Goal: Task Accomplishment & Management: Manage account settings

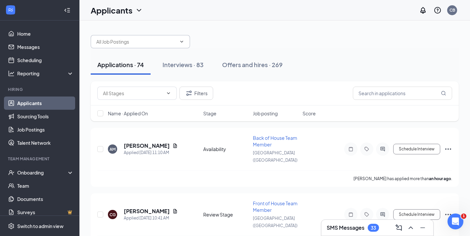
click at [182, 42] on icon "ChevronDown" at bounding box center [181, 41] width 5 height 5
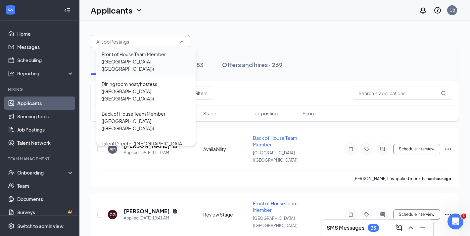
scroll to position [75, 0]
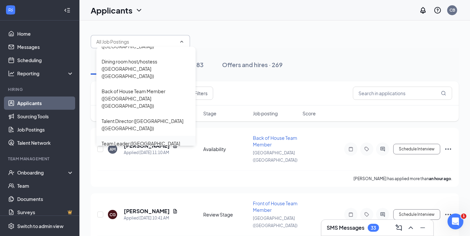
click at [156, 140] on div "Team Leader ([GEOGRAPHIC_DATA] ([GEOGRAPHIC_DATA]))" at bounding box center [146, 147] width 89 height 15
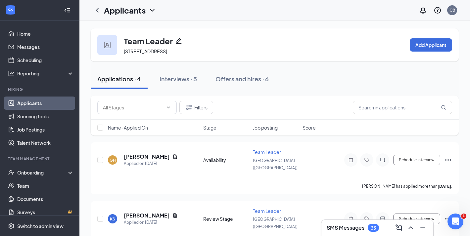
click at [346, 231] on h3 "SMS Messages" at bounding box center [346, 227] width 38 height 7
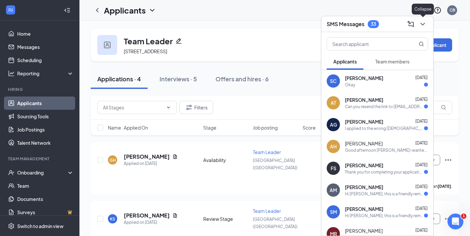
click at [422, 23] on icon "ChevronDown" at bounding box center [423, 24] width 8 height 8
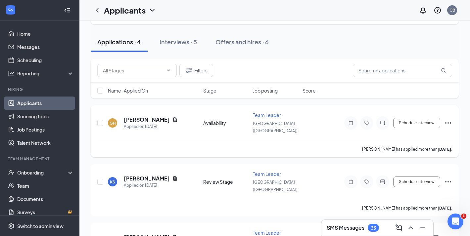
scroll to position [45, 0]
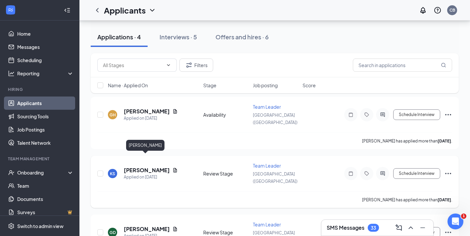
click at [146, 167] on h5 "[PERSON_NAME]" at bounding box center [147, 170] width 46 height 7
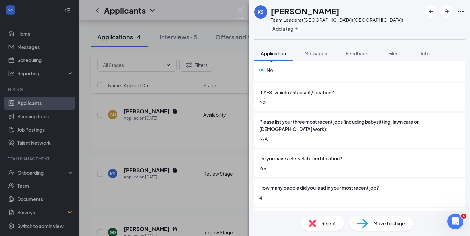
scroll to position [353, 0]
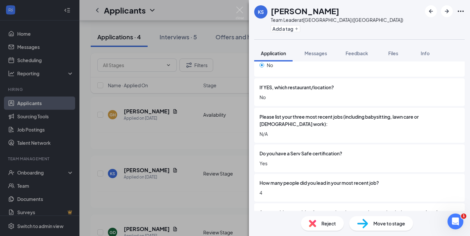
click at [42, 61] on div "KS [PERSON_NAME] Team Leader at [GEOGRAPHIC_DATA] ([GEOGRAPHIC_DATA]) Add a tag…" at bounding box center [235, 118] width 470 height 236
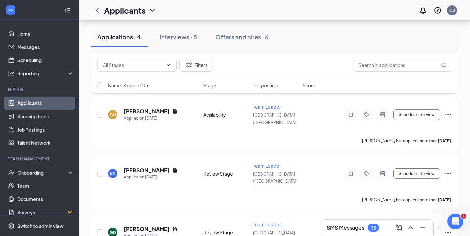
click at [42, 61] on link "Scheduling" at bounding box center [45, 60] width 57 height 13
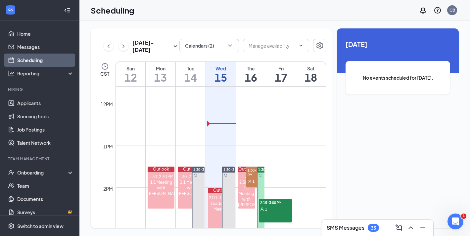
scroll to position [536, 0]
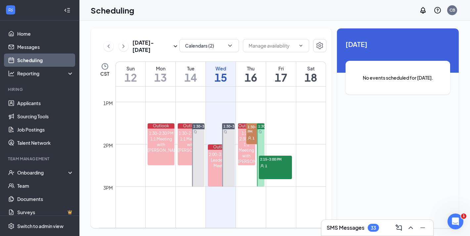
click at [252, 138] on icon "User" at bounding box center [250, 138] width 4 height 4
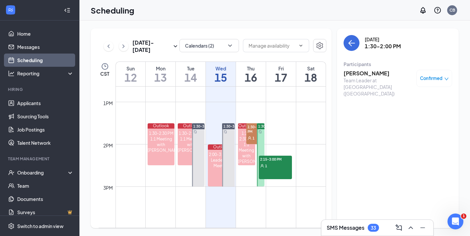
click at [274, 172] on div "2:15-3:00 PM 1" at bounding box center [275, 168] width 33 height 24
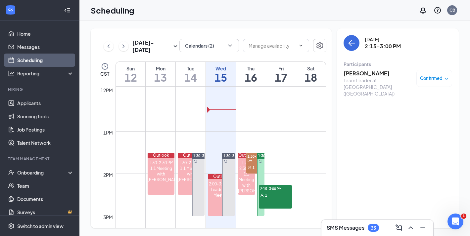
scroll to position [506, 0]
click at [263, 172] on div at bounding box center [261, 184] width 8 height 63
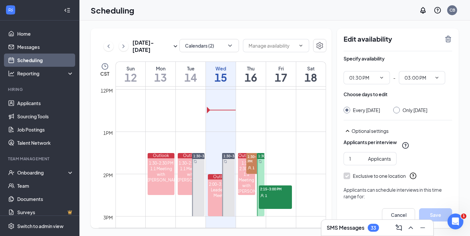
click at [280, 195] on div "1" at bounding box center [275, 195] width 33 height 7
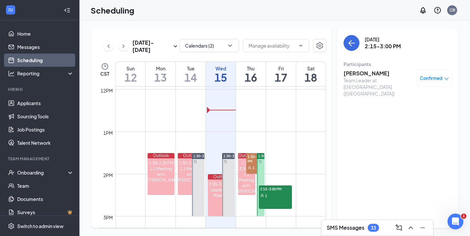
click at [253, 169] on span "1" at bounding box center [254, 168] width 2 height 5
click at [364, 73] on h3 "[PERSON_NAME]" at bounding box center [379, 73] width 70 height 7
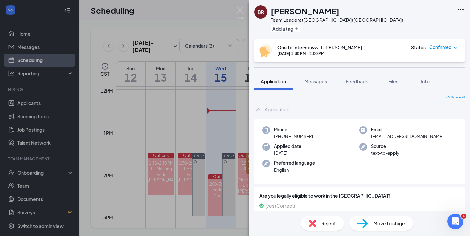
click at [190, 121] on div "BR [PERSON_NAME] Team Leader at [GEOGRAPHIC_DATA] ([GEOGRAPHIC_DATA]) Add a tag…" at bounding box center [235, 118] width 470 height 236
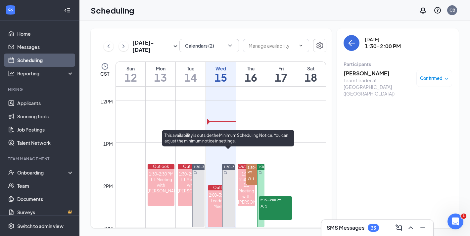
scroll to position [492, 0]
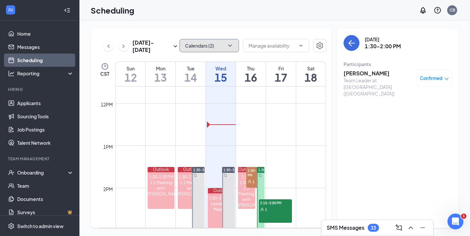
click at [230, 48] on icon "ChevronDown" at bounding box center [230, 45] width 7 height 7
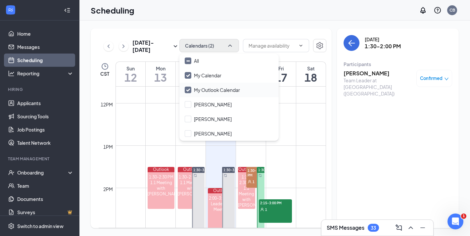
click at [189, 89] on input "My Outlook Calendar" at bounding box center [212, 90] width 55 height 7
checkbox input "false"
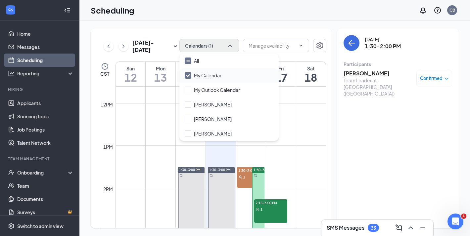
click at [190, 75] on input "My Calendar" at bounding box center [203, 75] width 37 height 7
checkbox input "true"
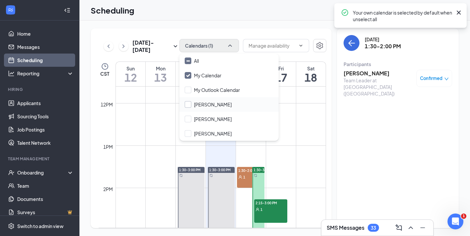
click at [189, 107] on input "[PERSON_NAME]" at bounding box center [208, 104] width 47 height 7
checkbox input "false"
checkbox input "true"
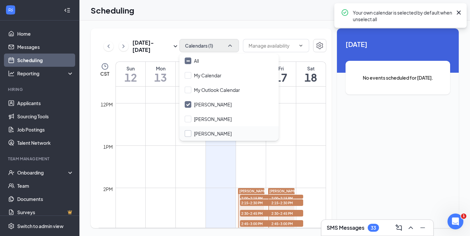
click at [189, 133] on input "[PERSON_NAME]" at bounding box center [208, 133] width 47 height 7
checkbox input "true"
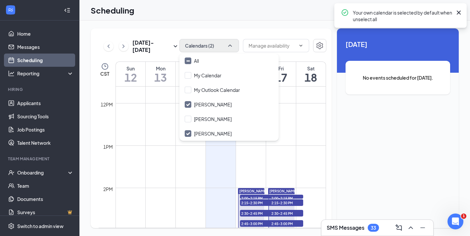
click at [224, 29] on div "[DATE] - [DATE] Calendars (2) CST Sun 12 Mon 13 Tue 14 Wed 15 Thu 16 Fri 17 Sat…" at bounding box center [211, 128] width 241 height 200
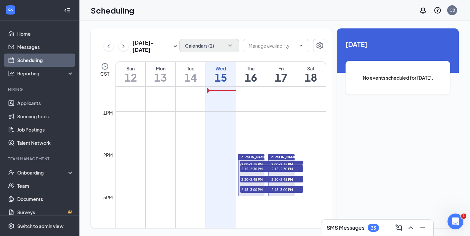
scroll to position [544, 0]
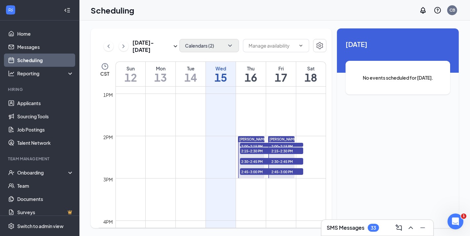
click at [248, 145] on span "2:00-2:15 PM" at bounding box center [256, 146] width 33 height 7
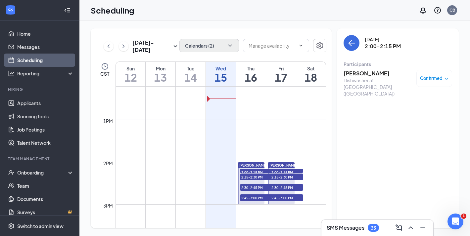
scroll to position [519, 0]
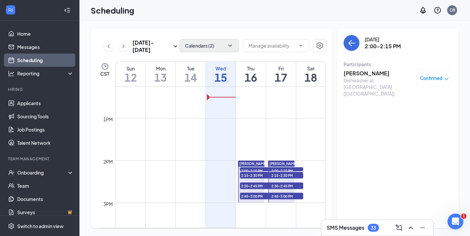
click at [250, 176] on span "2:15-2:30 PM" at bounding box center [256, 175] width 33 height 7
click at [252, 185] on span "2:30-2:45 PM" at bounding box center [256, 186] width 33 height 7
click at [254, 196] on span "2:45-3:00 PM" at bounding box center [256, 196] width 33 height 7
click at [259, 185] on span "2:30-2:45 PM" at bounding box center [256, 186] width 33 height 7
click at [260, 177] on span "2:15-2:30 PM" at bounding box center [256, 175] width 33 height 7
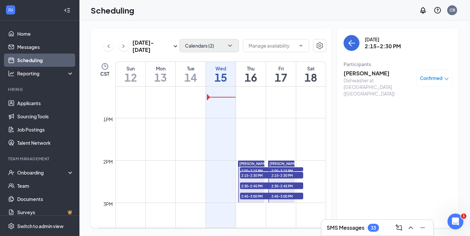
click at [365, 73] on h3 "[PERSON_NAME]" at bounding box center [379, 73] width 70 height 7
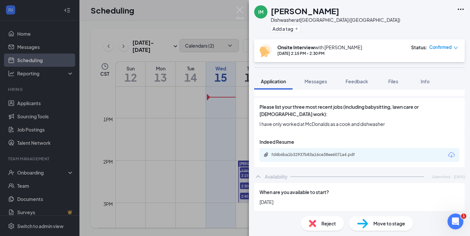
scroll to position [333, 0]
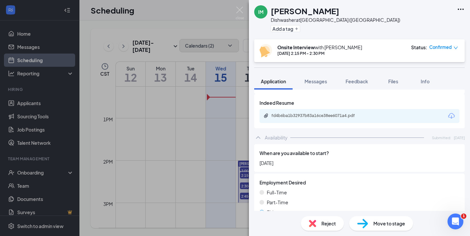
click at [200, 162] on div "IM [PERSON_NAME] at [GEOGRAPHIC_DATA] ([GEOGRAPHIC_DATA]) Add a tag Onsite Inte…" at bounding box center [235, 118] width 470 height 236
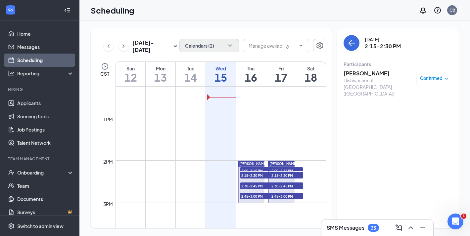
click at [274, 170] on span "2:00-2:15 PM" at bounding box center [286, 171] width 33 height 7
click at [278, 175] on span "2:15-2:30 PM" at bounding box center [286, 175] width 33 height 7
click at [278, 183] on span "2:30-2:45 PM" at bounding box center [286, 186] width 33 height 7
click at [280, 197] on span "2:45-3:00 PM" at bounding box center [286, 196] width 33 height 7
click at [253, 170] on span "2:00-2:15 PM" at bounding box center [256, 171] width 33 height 7
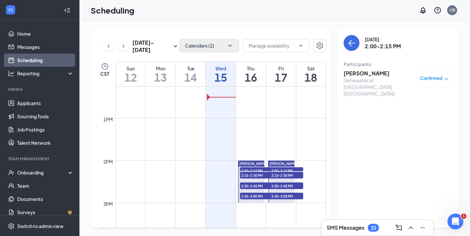
click at [252, 176] on span "2:15-2:30 PM" at bounding box center [256, 175] width 33 height 7
click at [290, 177] on span "2:15-2:30 PM" at bounding box center [286, 175] width 33 height 7
click at [261, 171] on span "2:00-2:15 PM" at bounding box center [256, 171] width 33 height 7
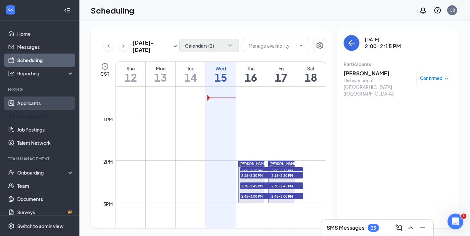
click at [49, 106] on link "Applicants" at bounding box center [45, 103] width 57 height 13
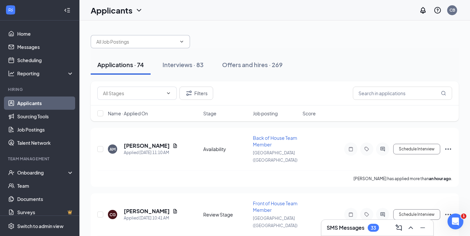
click at [173, 45] on input "text" at bounding box center [136, 41] width 80 height 7
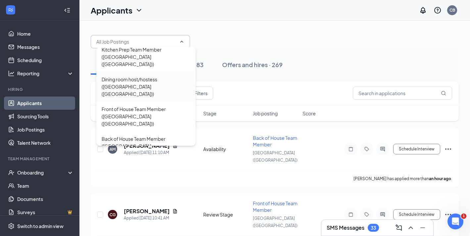
scroll to position [75, 0]
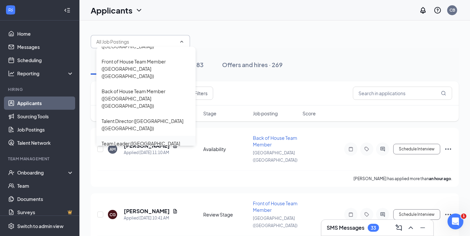
click at [147, 140] on div "Team Leader ([GEOGRAPHIC_DATA] ([GEOGRAPHIC_DATA]))" at bounding box center [146, 147] width 89 height 15
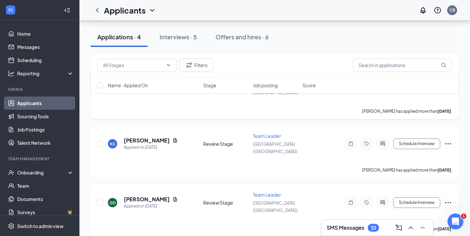
scroll to position [67, 0]
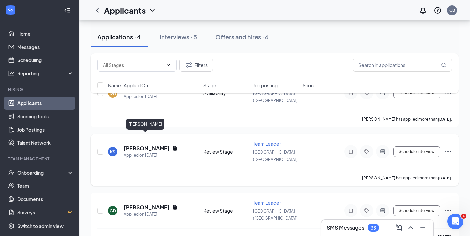
click at [154, 145] on h5 "[PERSON_NAME]" at bounding box center [147, 148] width 46 height 7
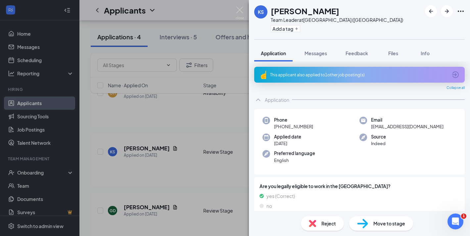
click at [338, 76] on div "This applicant also applied to 1 other job posting(s)" at bounding box center [358, 75] width 177 height 6
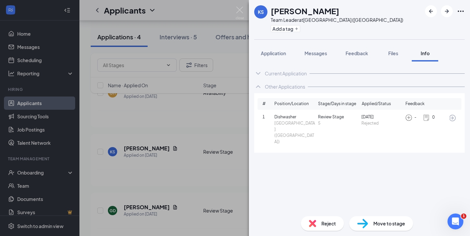
click at [281, 73] on div "Current Application" at bounding box center [286, 73] width 42 height 7
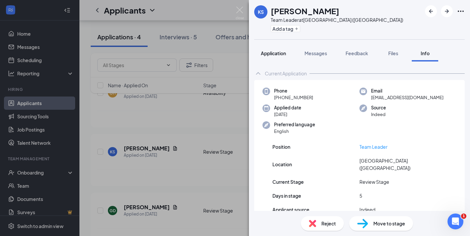
click at [273, 55] on span "Application" at bounding box center [273, 53] width 25 height 6
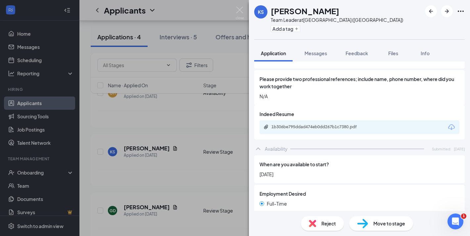
scroll to position [532, 0]
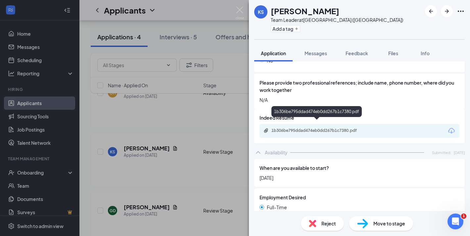
click at [296, 128] on div "1b306be795ddad474eb0dd267b1c7380.pdf" at bounding box center [317, 130] width 93 height 5
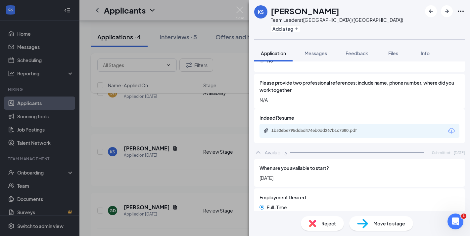
click at [315, 223] on img at bounding box center [312, 223] width 7 height 7
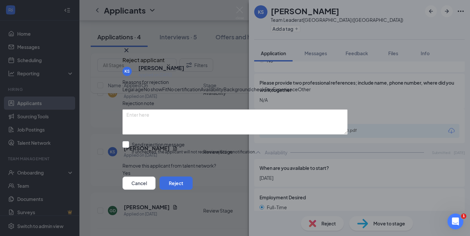
click at [273, 93] on span "Experience" at bounding box center [285, 89] width 25 height 7
click at [136, 155] on input "Send rejection message If unchecked, the applicant will not receive a rejection…" at bounding box center [188, 148] width 133 height 14
checkbox input "true"
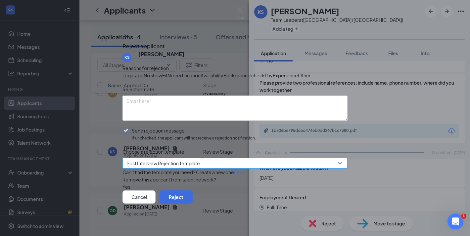
click at [157, 169] on span "Post Interview Rejection Template" at bounding box center [162, 164] width 73 height 10
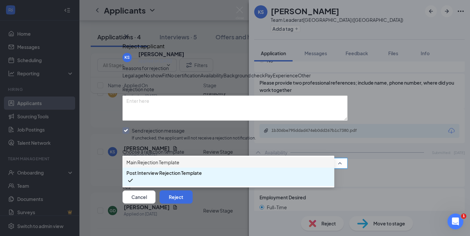
click at [170, 159] on span "Main Rejection Template" at bounding box center [152, 162] width 53 height 7
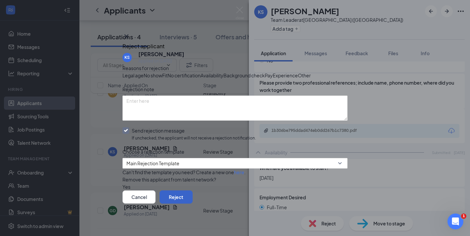
click at [193, 200] on button "Reject" at bounding box center [176, 197] width 33 height 13
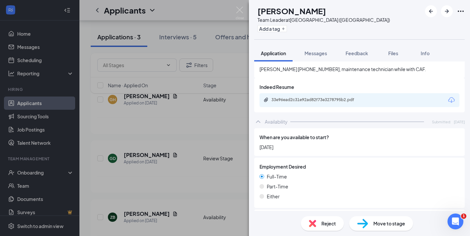
scroll to position [577, 0]
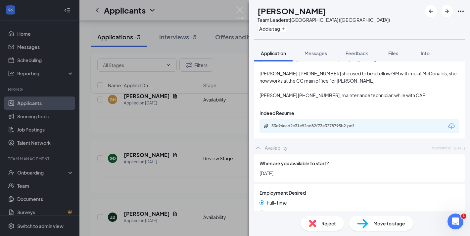
click at [309, 123] on div "33e96ead2c31e92ad82f73e3278795b2.pdf" at bounding box center [317, 126] width 107 height 6
click at [366, 221] on img at bounding box center [362, 224] width 11 height 10
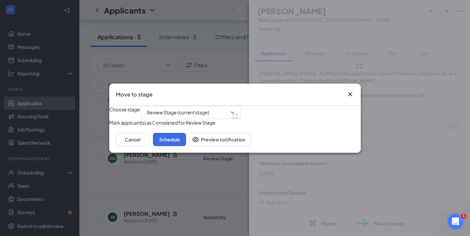
type input "Onsite Interview (next stage)"
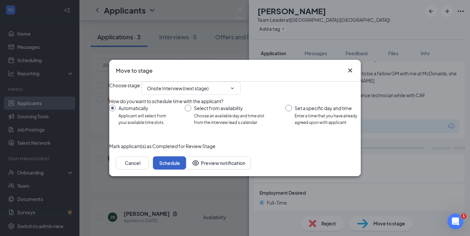
click at [186, 170] on button "Schedule" at bounding box center [169, 163] width 33 height 13
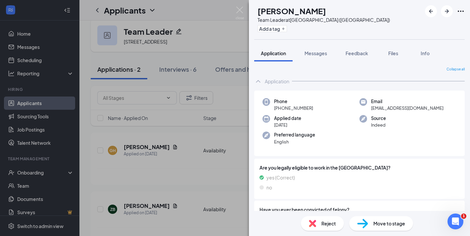
click at [198, 181] on div "ZB [PERSON_NAME] Team Leader at [GEOGRAPHIC_DATA] ([GEOGRAPHIC_DATA]) Add a tag…" at bounding box center [235, 118] width 470 height 236
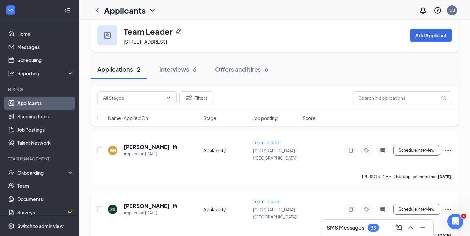
click at [445, 206] on icon "Ellipses" at bounding box center [448, 210] width 8 height 8
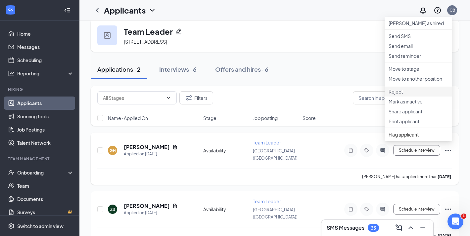
click at [404, 95] on p "Reject" at bounding box center [419, 91] width 60 height 7
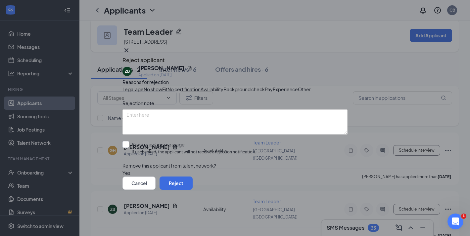
click at [223, 87] on span "Availability" at bounding box center [212, 89] width 23 height 7
click at [134, 153] on input "Send rejection message If unchecked, the applicant will not receive a rejection…" at bounding box center [188, 148] width 133 height 14
checkbox input "true"
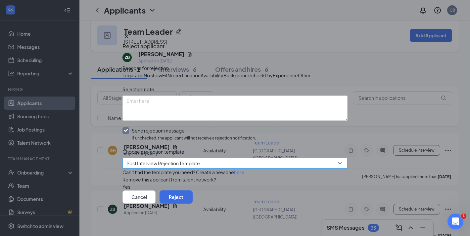
click at [155, 169] on span "Post Interview Rejection Template" at bounding box center [162, 164] width 73 height 10
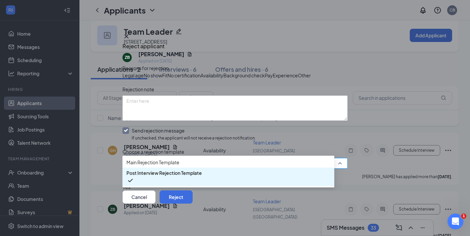
scroll to position [3, 0]
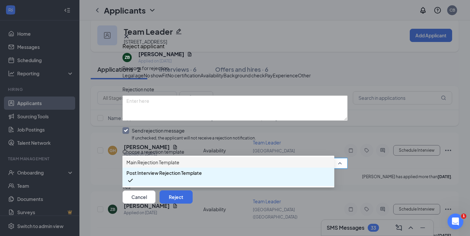
click at [162, 159] on span "Main Rejection Template" at bounding box center [152, 162] width 53 height 7
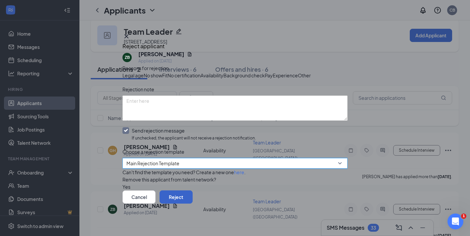
click at [193, 201] on button "Reject" at bounding box center [176, 197] width 33 height 13
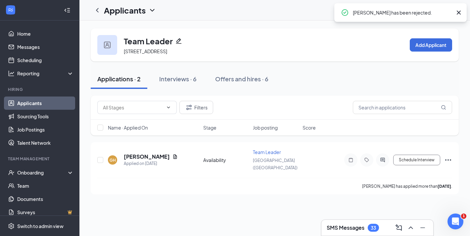
scroll to position [0, 0]
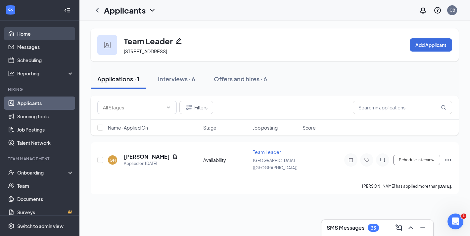
click at [43, 31] on link "Home" at bounding box center [45, 33] width 57 height 13
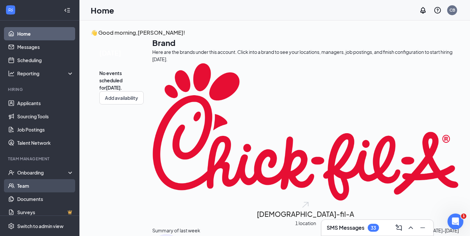
scroll to position [6, 0]
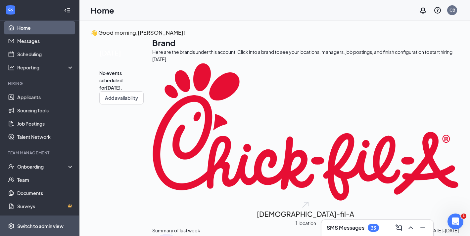
click at [47, 226] on div "Switch to admin view" at bounding box center [40, 226] width 46 height 7
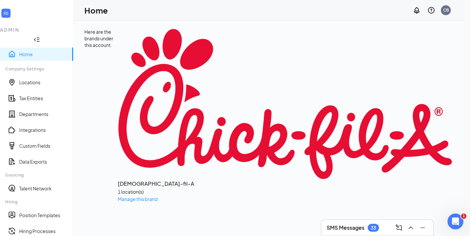
scroll to position [8, 0]
click at [44, 127] on link "Integrations" at bounding box center [43, 130] width 49 height 7
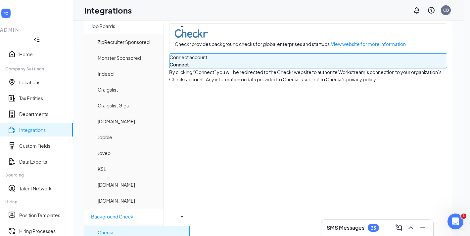
scroll to position [12, 0]
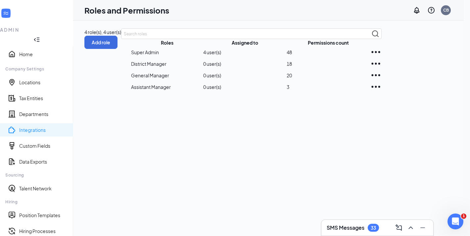
click at [44, 127] on link "Integrations" at bounding box center [43, 130] width 49 height 7
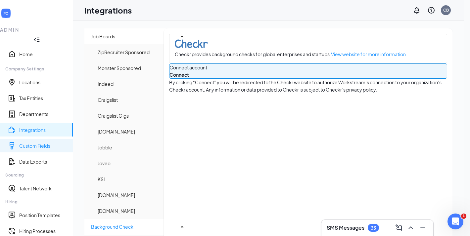
click at [42, 143] on link "Custom Fields" at bounding box center [43, 146] width 49 height 7
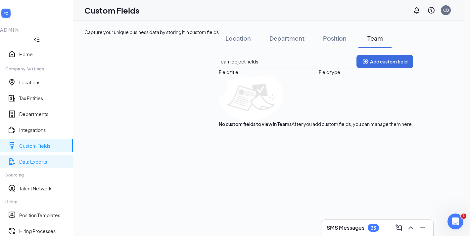
click at [42, 159] on link "Data Exports" at bounding box center [43, 162] width 49 height 7
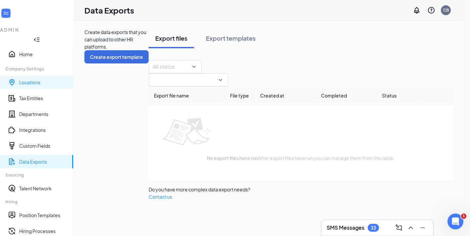
click at [39, 79] on link "Locations" at bounding box center [43, 82] width 49 height 7
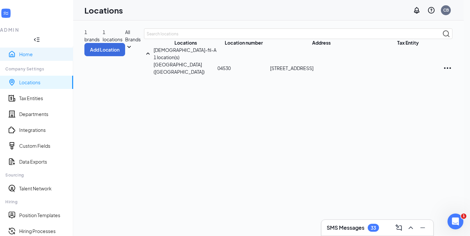
click at [33, 51] on link "Home" at bounding box center [43, 54] width 49 height 7
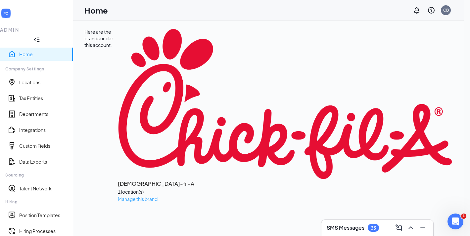
click at [126, 196] on span "Manage this brand" at bounding box center [138, 199] width 40 height 6
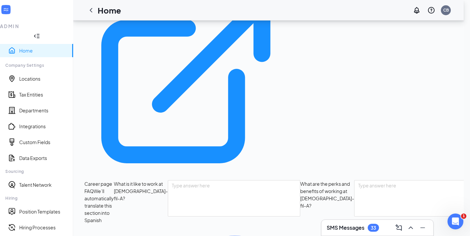
scroll to position [95, 0]
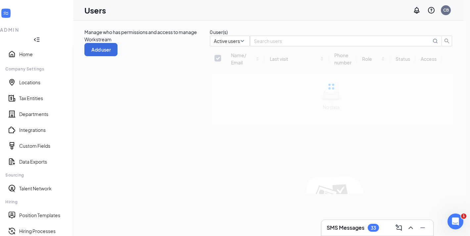
checkbox input "false"
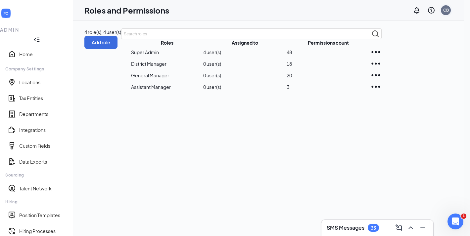
click at [451, 13] on div "CB" at bounding box center [446, 10] width 10 height 10
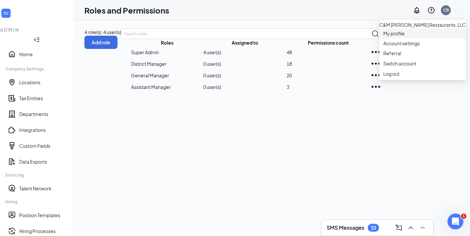
click at [402, 37] on link "My profile" at bounding box center [422, 33] width 78 height 7
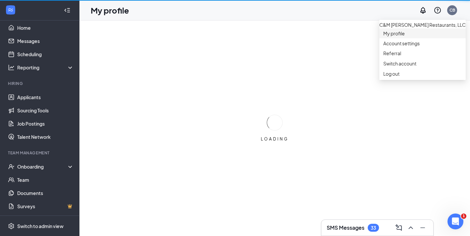
scroll to position [6, 0]
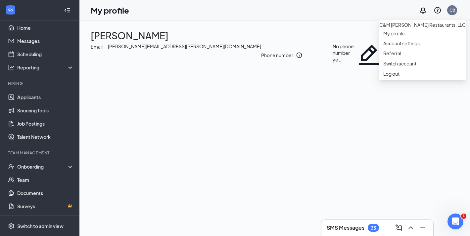
click at [453, 10] on div "CB" at bounding box center [453, 10] width 6 height 6
click at [409, 47] on link "Account settings" at bounding box center [422, 43] width 78 height 7
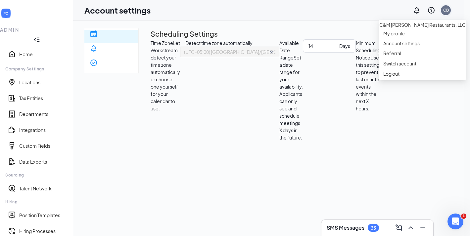
click at [449, 11] on div "CB" at bounding box center [446, 10] width 6 height 6
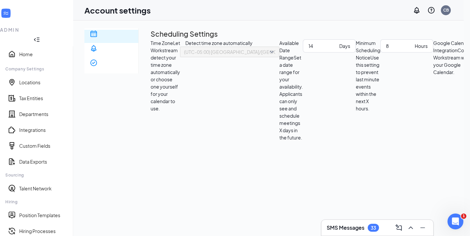
click at [413, 140] on div "Scheduling Notification settings E-verify quiz Scheduling Settings Time Zone Le…" at bounding box center [349, 143] width 530 height 231
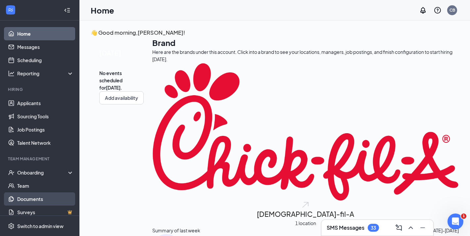
click at [34, 199] on link "Documents" at bounding box center [45, 199] width 57 height 13
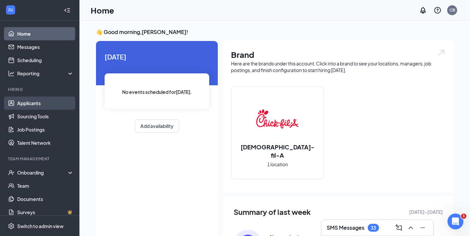
click at [20, 104] on link "Applicants" at bounding box center [45, 103] width 57 height 13
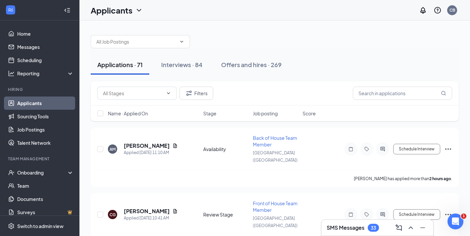
click at [338, 228] on h3 "SMS Messages" at bounding box center [346, 227] width 38 height 7
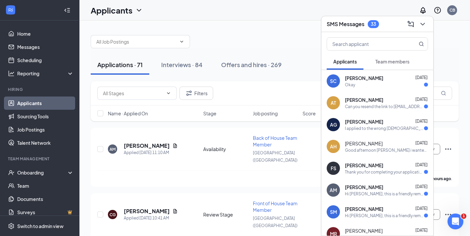
click at [361, 129] on div "I applied to the wrong [DEMOGRAPHIC_DATA] fil a, thought i was applying to the …" at bounding box center [384, 129] width 79 height 6
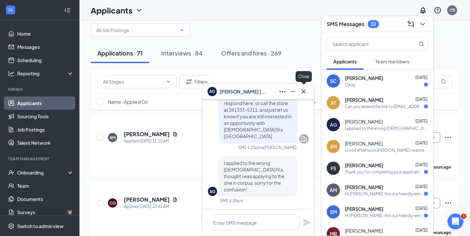
click at [305, 91] on icon "Cross" at bounding box center [304, 92] width 8 height 8
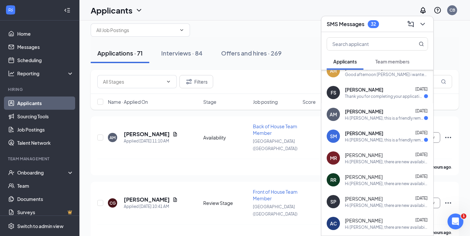
scroll to position [47, 0]
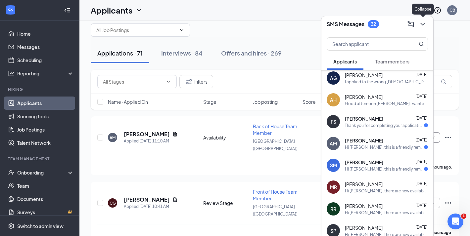
click at [425, 26] on icon "ChevronDown" at bounding box center [423, 24] width 8 height 8
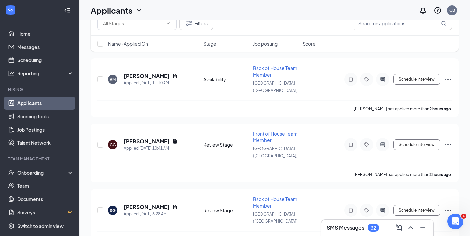
scroll to position [0, 0]
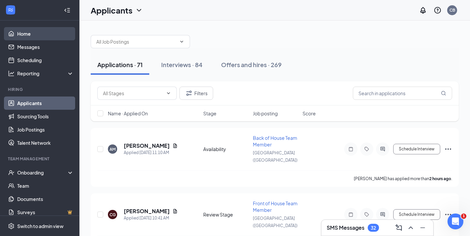
click at [40, 38] on link "Home" at bounding box center [45, 33] width 57 height 13
